Goal: Complete application form

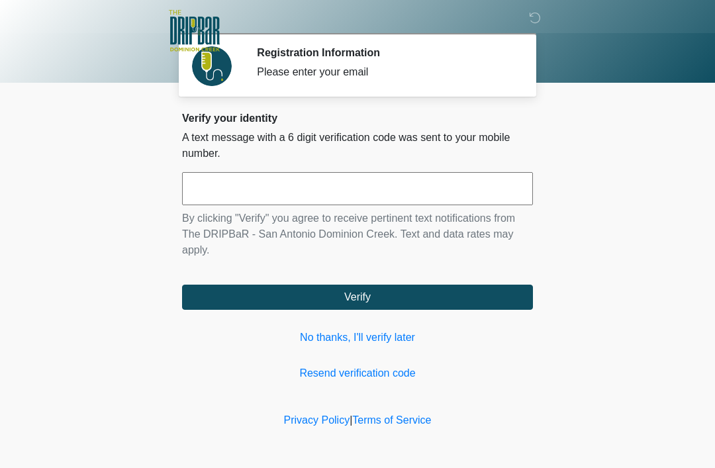
click at [384, 191] on input "text" at bounding box center [357, 188] width 351 height 33
type input "******"
click at [419, 300] on button "Verify" at bounding box center [357, 297] width 351 height 25
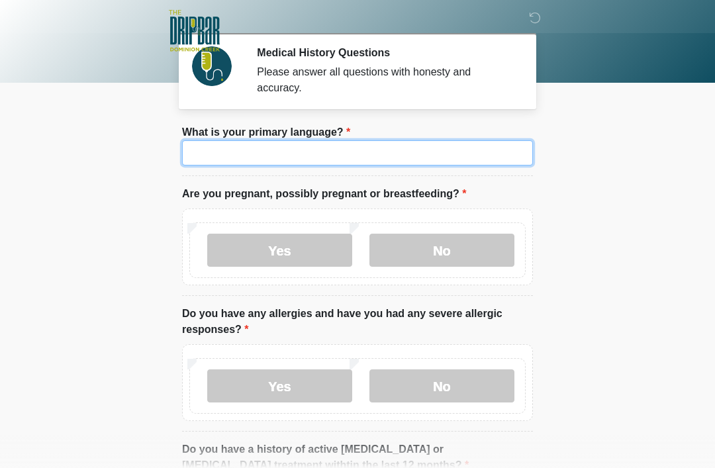
click at [413, 154] on input "What is your primary language?" at bounding box center [357, 152] width 351 height 25
type input "*"
type input "*******"
click at [444, 259] on label "No" at bounding box center [441, 250] width 145 height 33
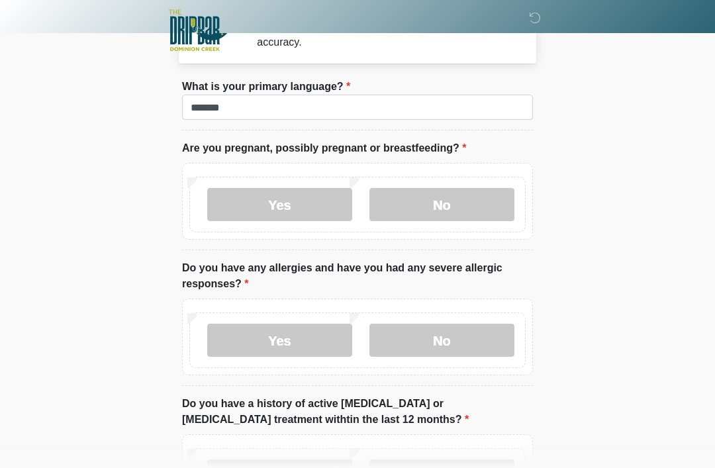
scroll to position [77, 0]
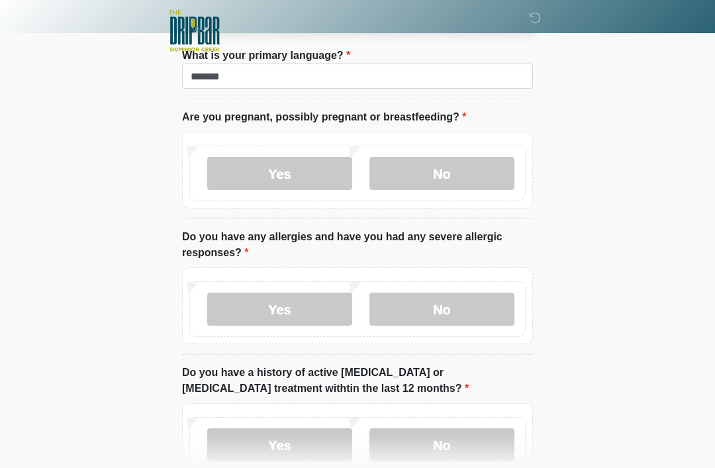
click at [299, 310] on label "Yes" at bounding box center [279, 309] width 145 height 33
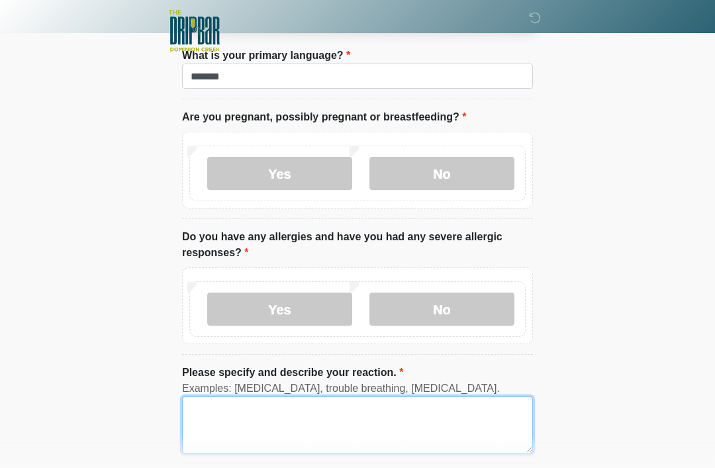
click at [315, 416] on textarea "Please specify and describe your reaction." at bounding box center [357, 424] width 351 height 57
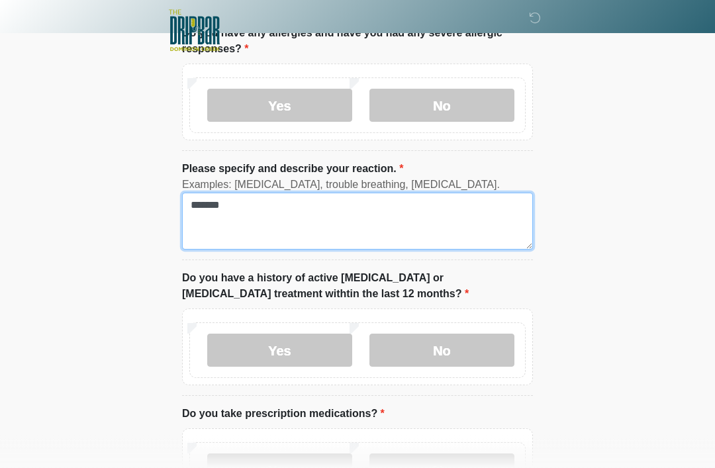
scroll to position [281, 0]
type textarea "*******"
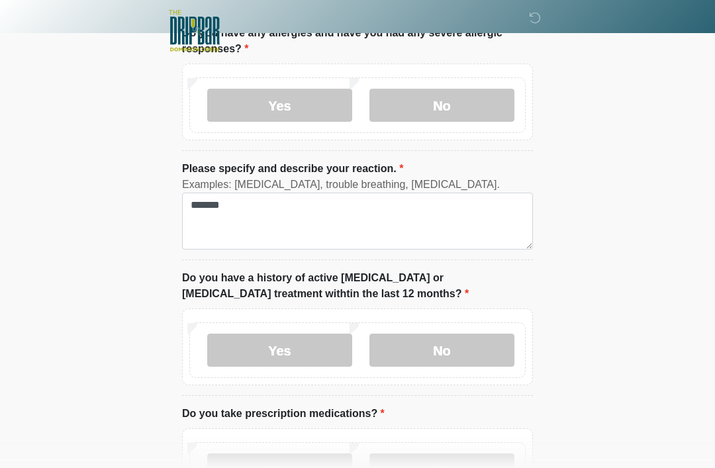
click at [469, 353] on label "No" at bounding box center [441, 350] width 145 height 33
click at [305, 467] on label "Yes" at bounding box center [279, 469] width 145 height 33
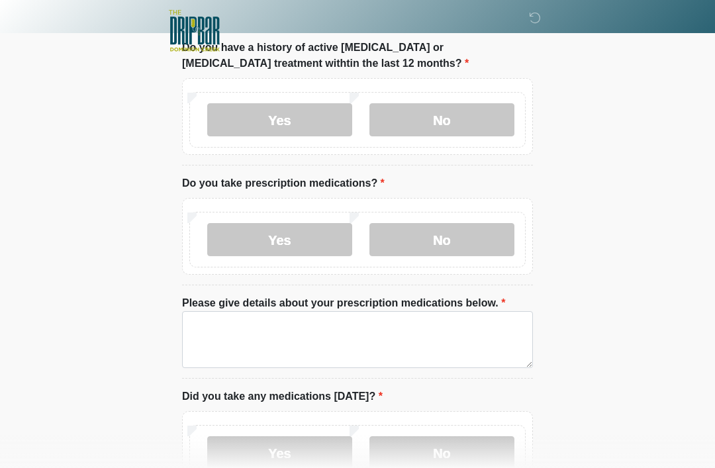
scroll to position [518, 0]
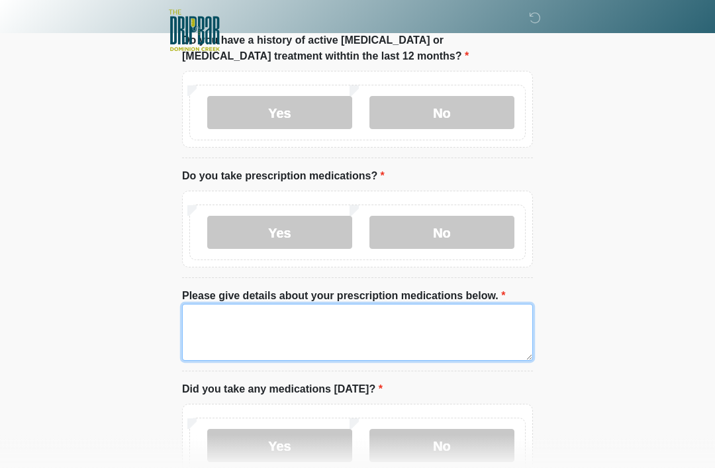
click at [283, 340] on textarea "Please give details about your prescription medications below." at bounding box center [357, 332] width 351 height 57
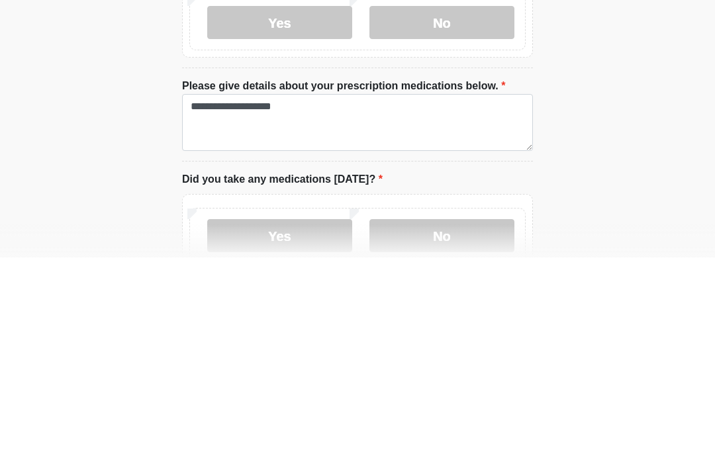
scroll to position [729, 0]
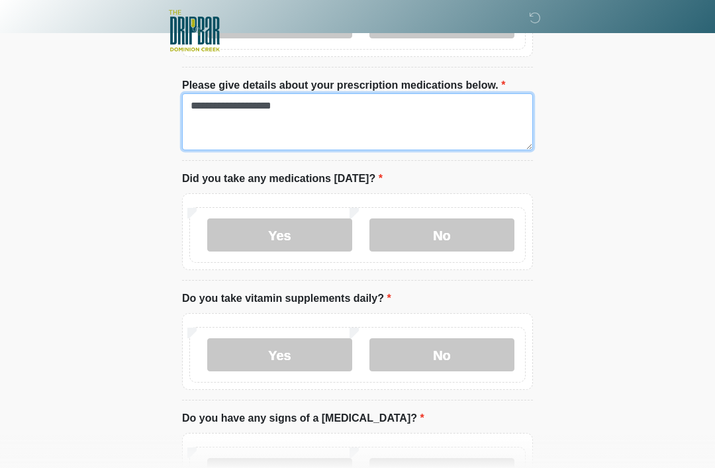
click at [253, 118] on textarea "**********" at bounding box center [357, 121] width 351 height 57
type textarea "**********"
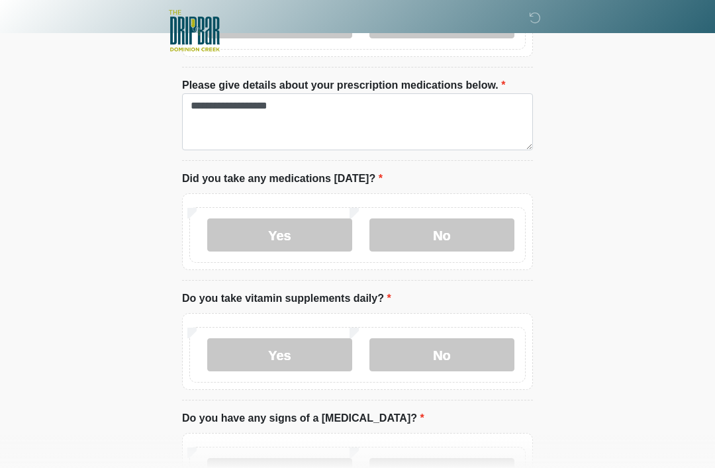
click at [314, 229] on label "Yes" at bounding box center [279, 234] width 145 height 33
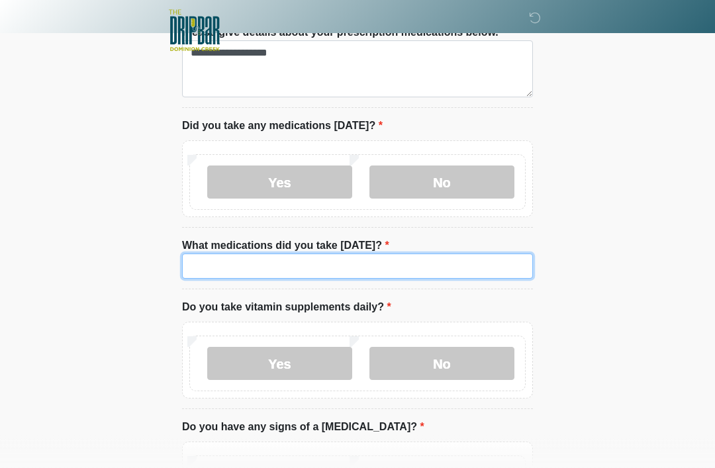
click at [362, 272] on input "What medications did you take [DATE]?" at bounding box center [357, 266] width 351 height 25
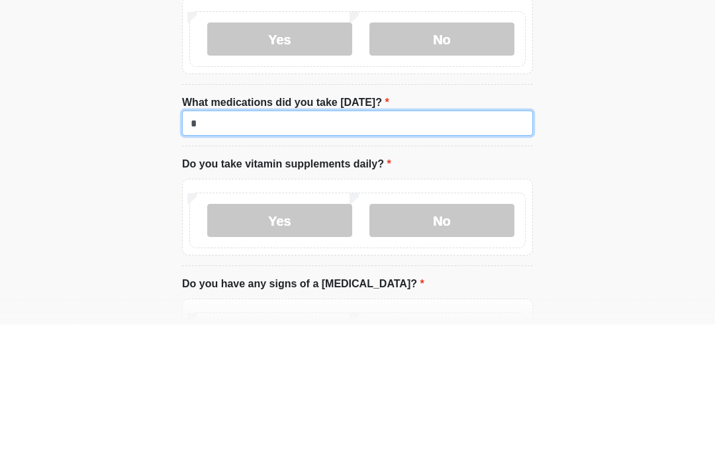
type input "*"
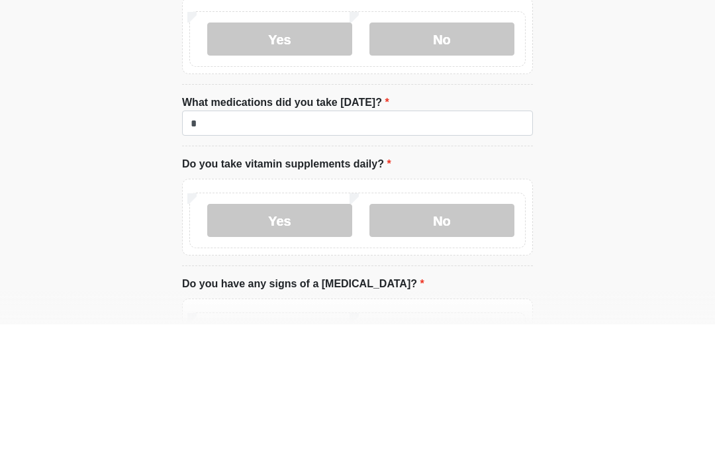
click at [460, 347] on label "No" at bounding box center [441, 363] width 145 height 33
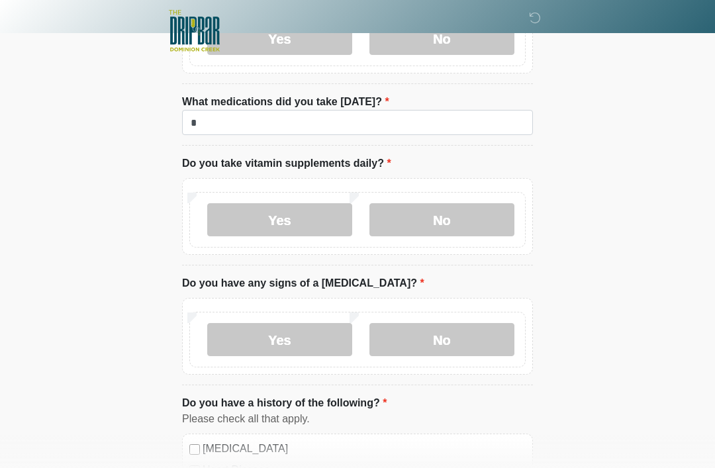
click at [444, 343] on label "No" at bounding box center [441, 339] width 145 height 33
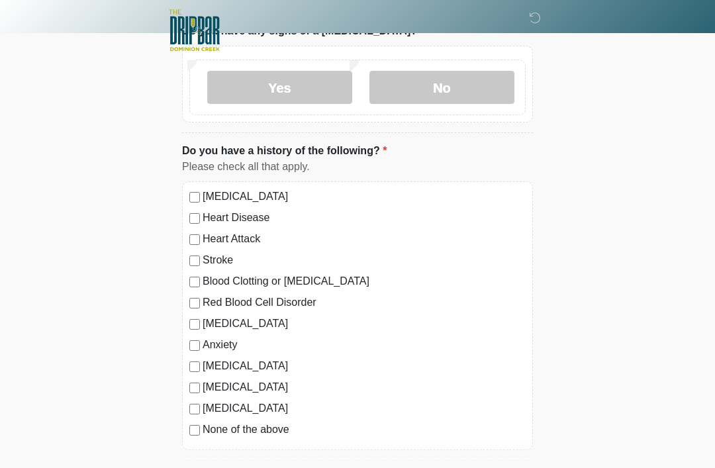
scroll to position [1179, 0]
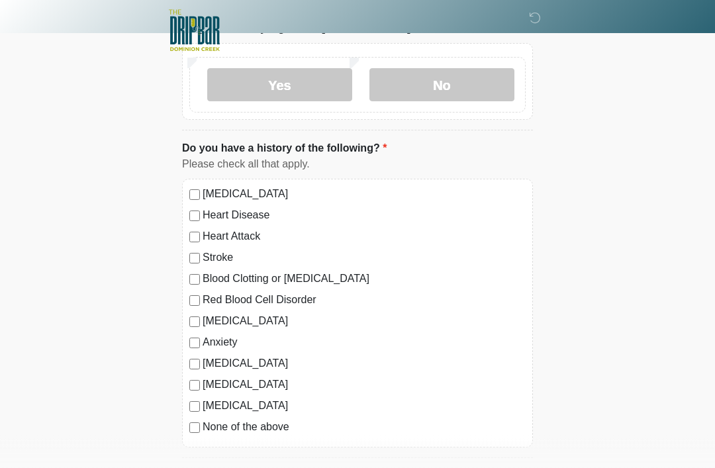
click at [189, 347] on div "[MEDICAL_DATA] Heart Disease Heart Attack Stroke Blood Clotting or [MEDICAL_DAT…" at bounding box center [357, 313] width 351 height 269
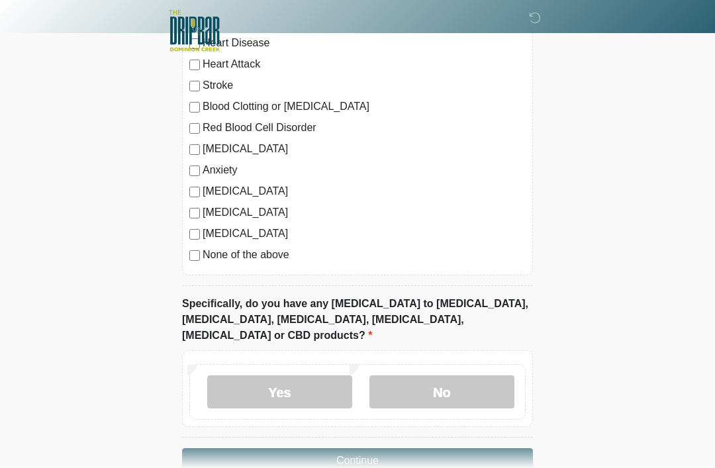
scroll to position [1367, 0]
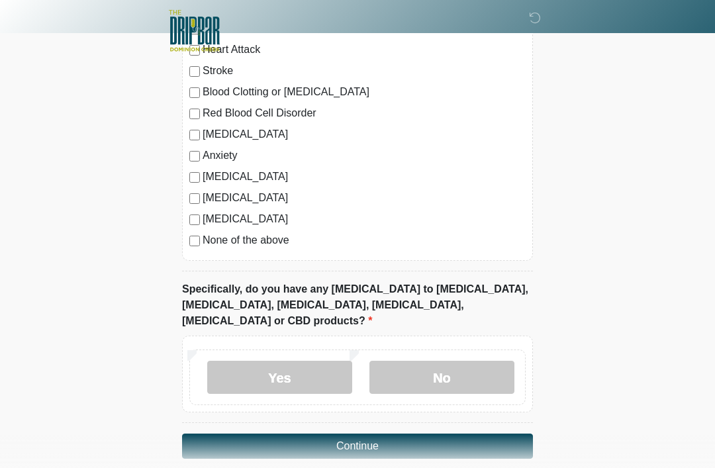
click at [455, 361] on label "No" at bounding box center [441, 377] width 145 height 33
click at [408, 434] on button "Continue" at bounding box center [357, 446] width 351 height 25
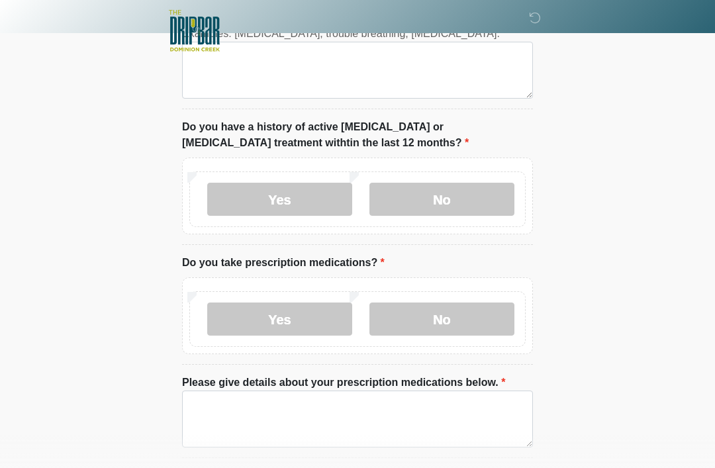
scroll to position [0, 0]
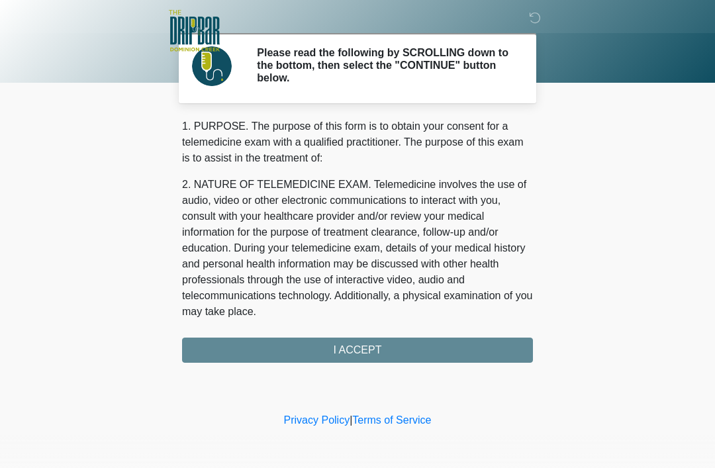
click at [332, 353] on div "1. PURPOSE. The purpose of this form is to obtain your consent for a telemedici…" at bounding box center [357, 240] width 351 height 244
click at [359, 353] on div "1. PURPOSE. The purpose of this form is to obtain your consent for a telemedici…" at bounding box center [357, 240] width 351 height 244
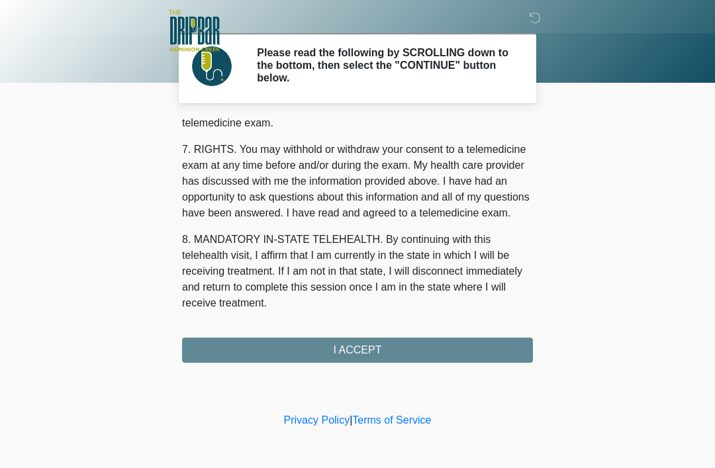
click at [341, 348] on div "1. PURPOSE. The purpose of this form is to obtain your consent for a telemedici…" at bounding box center [357, 240] width 351 height 244
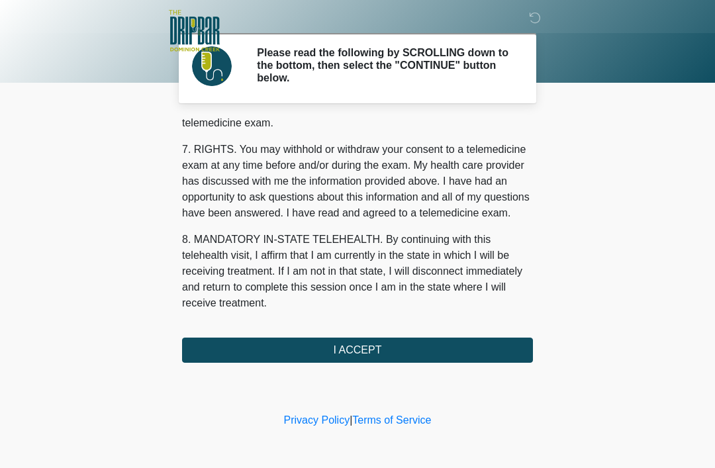
click at [342, 359] on button "I ACCEPT" at bounding box center [357, 350] width 351 height 25
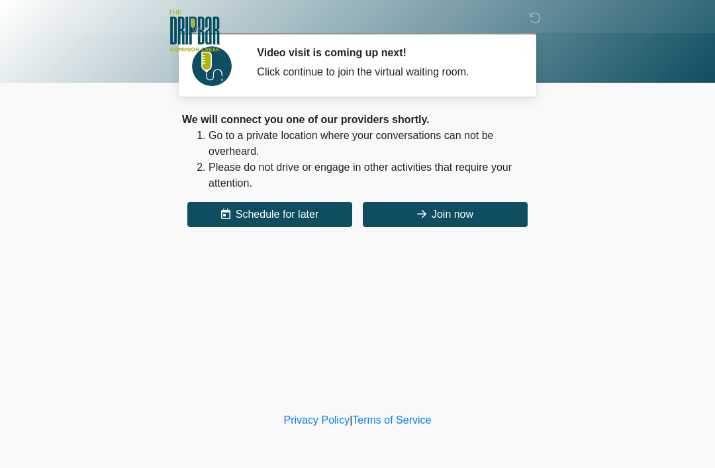
click at [460, 215] on button "Join now" at bounding box center [445, 214] width 165 height 25
